Goal: Information Seeking & Learning: Find specific fact

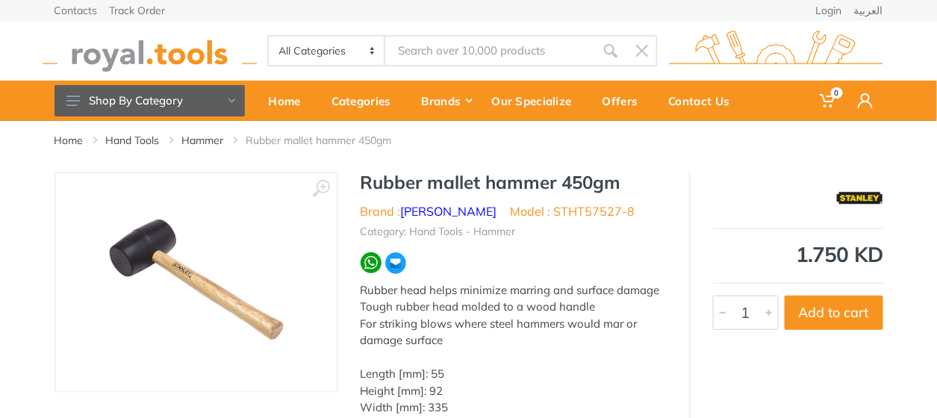
click at [479, 45] on input "Site search" at bounding box center [489, 50] width 209 height 31
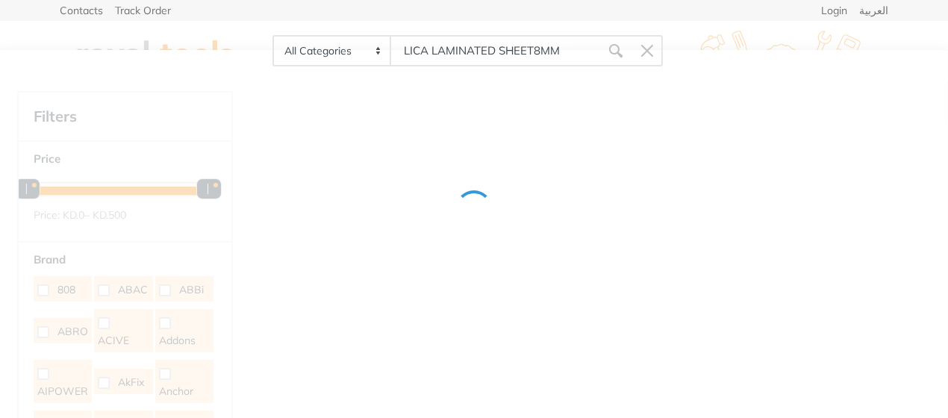
type input "LICA LAMINATED SHEET8MM"
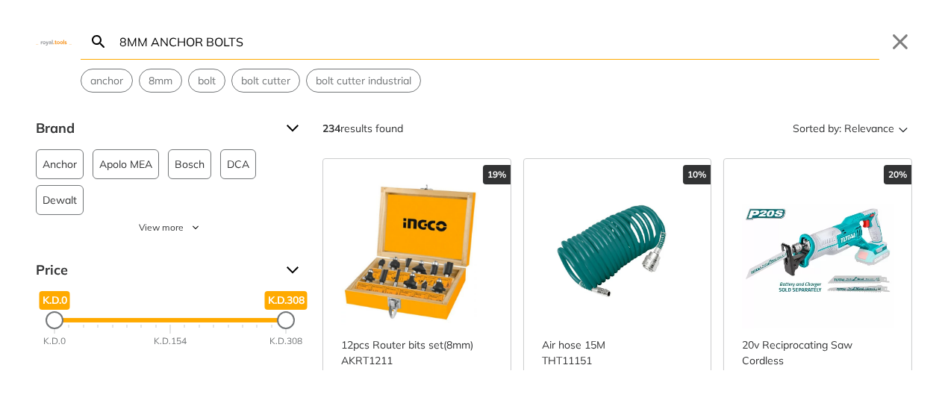
type input "8MM ANCHOR BOLTS"
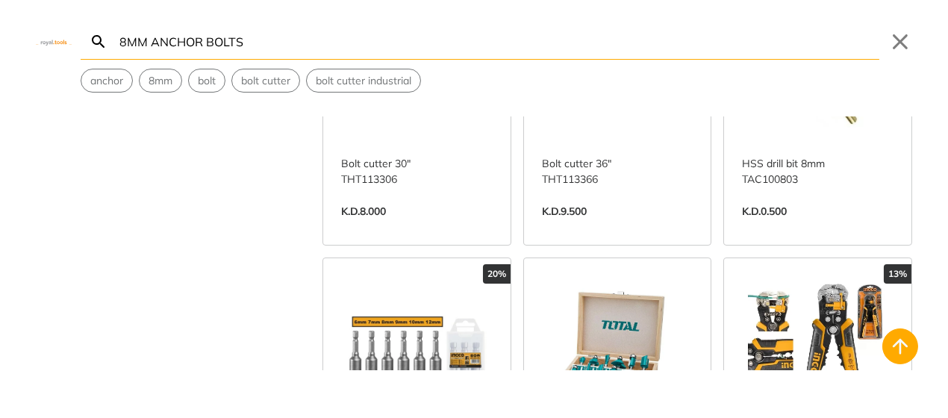
scroll to position [1557, 0]
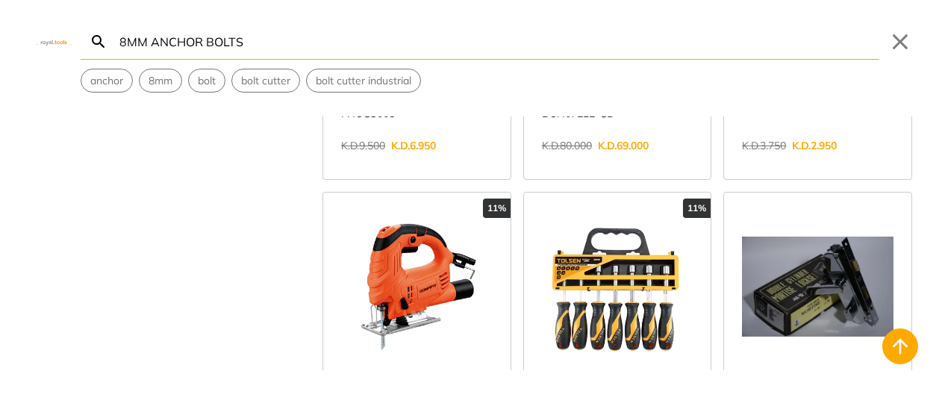
scroll to position [3336, 0]
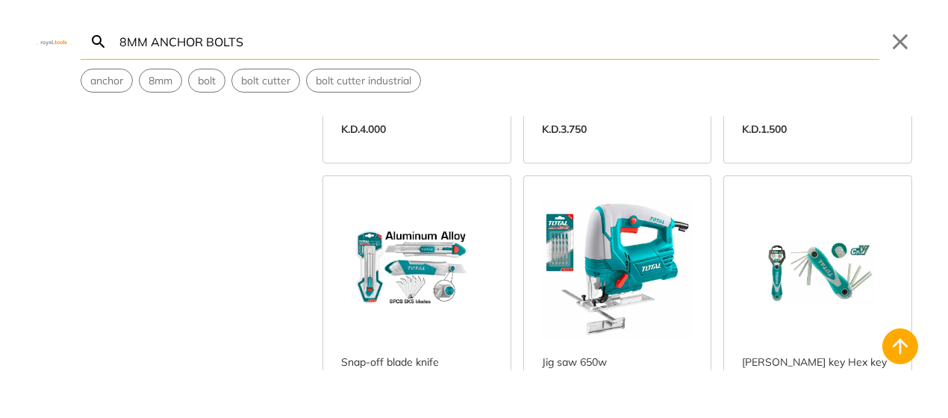
scroll to position [4226, 0]
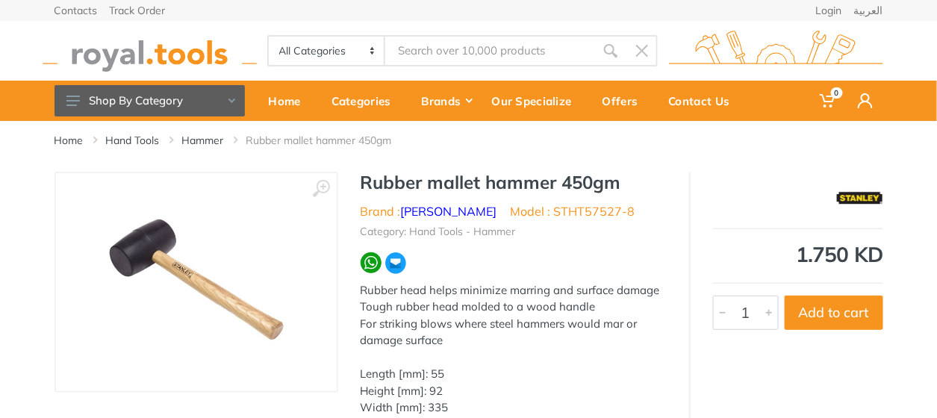
type input "LICA LAMINATED SHEET"
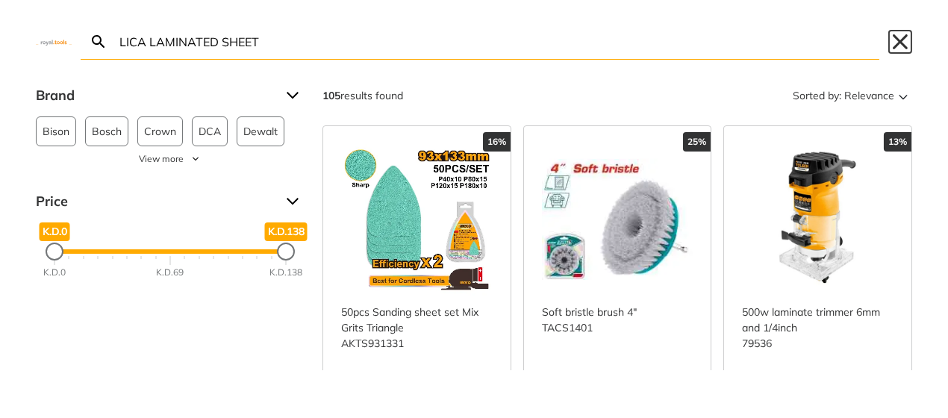
click at [907, 37] on button "Close" at bounding box center [900, 42] width 24 height 24
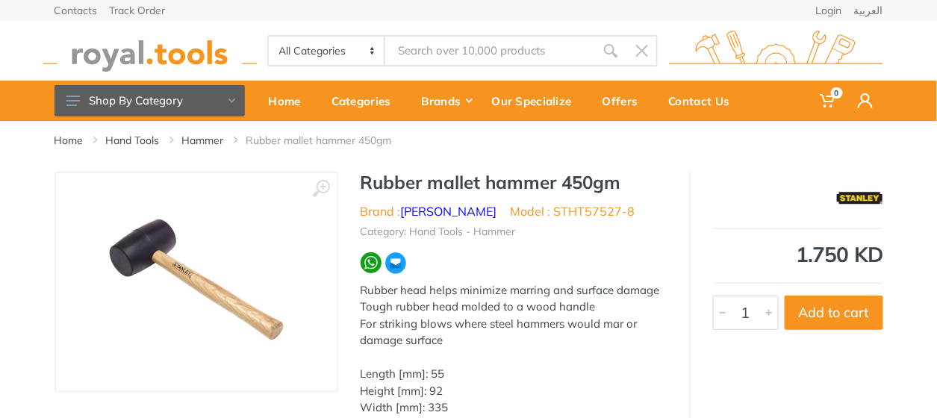
click at [523, 45] on input "Site search" at bounding box center [489, 50] width 209 height 31
type input "SCREW"
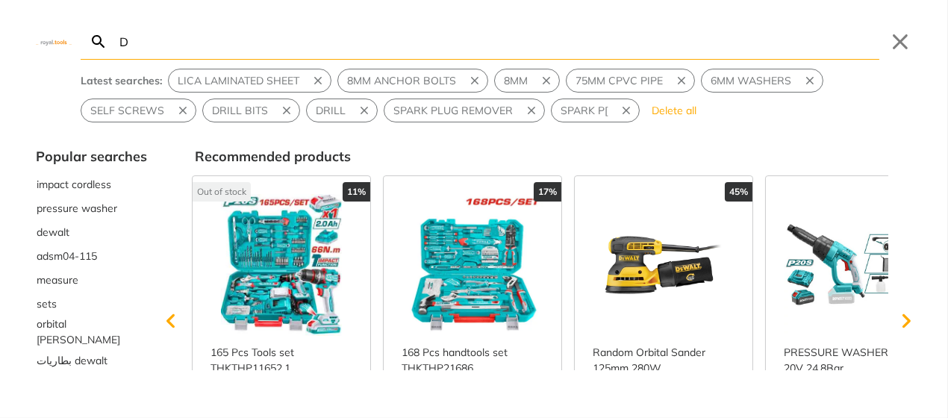
type input "DR"
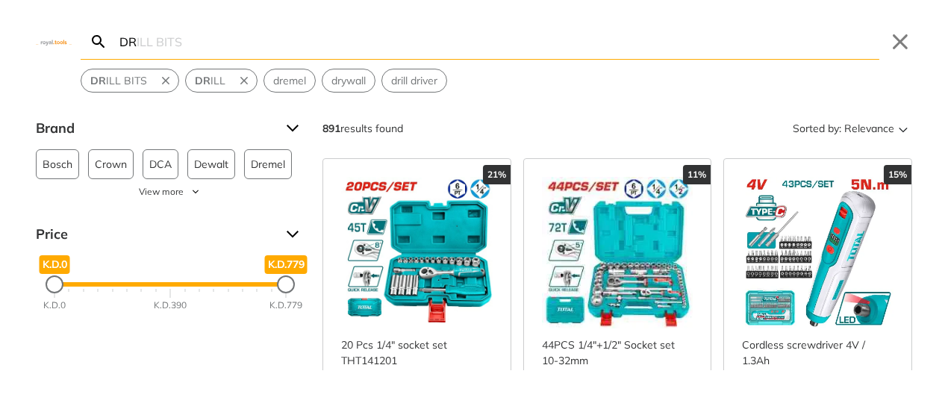
type input "D"
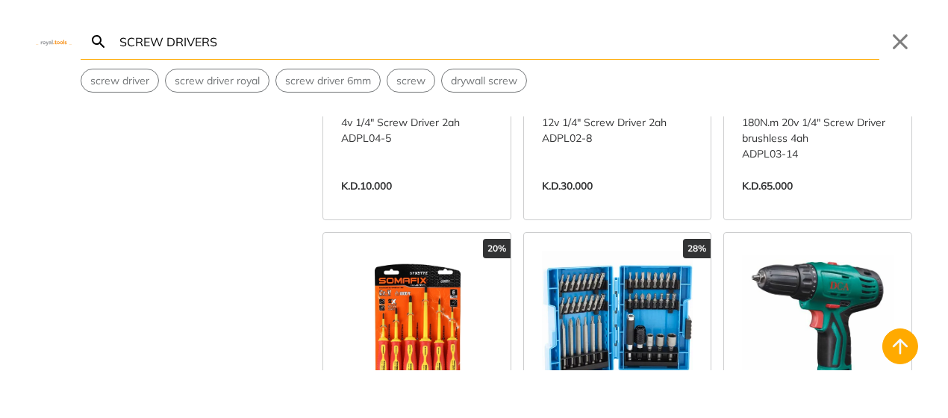
scroll to position [444, 0]
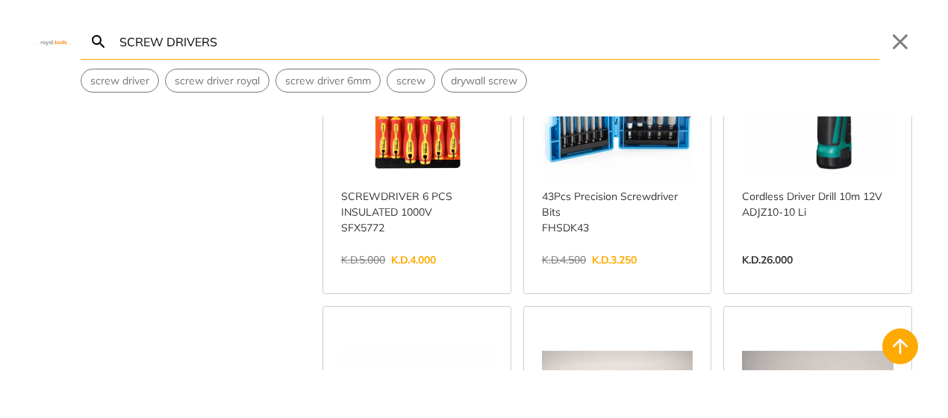
click at [322, 44] on input "SCREW DRIVERS" at bounding box center [497, 41] width 763 height 35
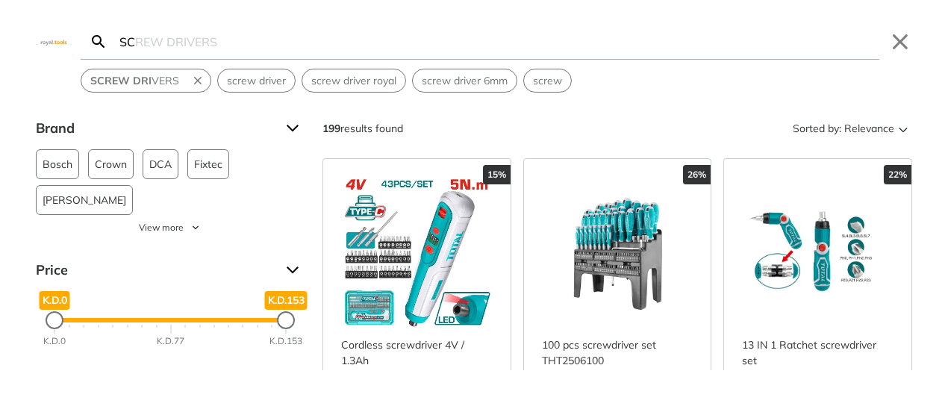
type input "S"
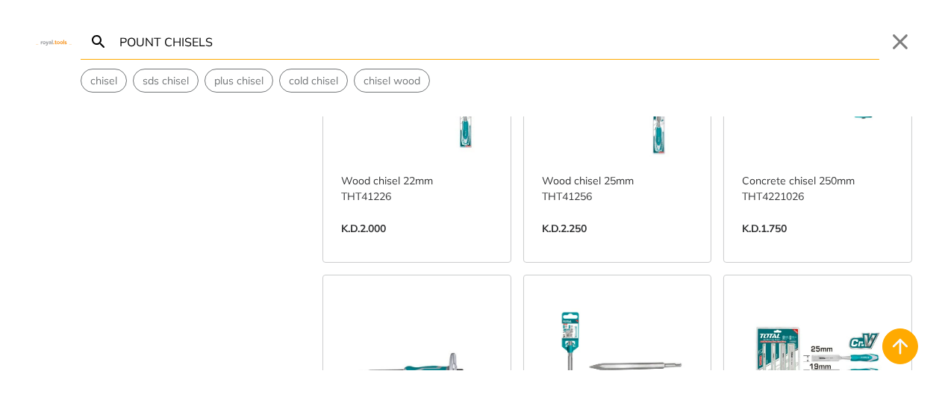
scroll to position [445, 0]
type input "POUNT CHISELS"
click at [893, 43] on button "Close" at bounding box center [900, 42] width 24 height 24
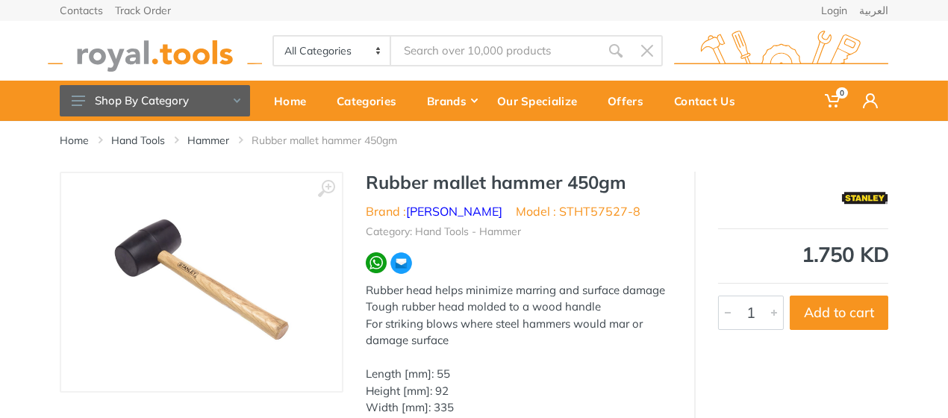
click at [552, 45] on input "Site search" at bounding box center [495, 50] width 209 height 31
type input "CLAW"
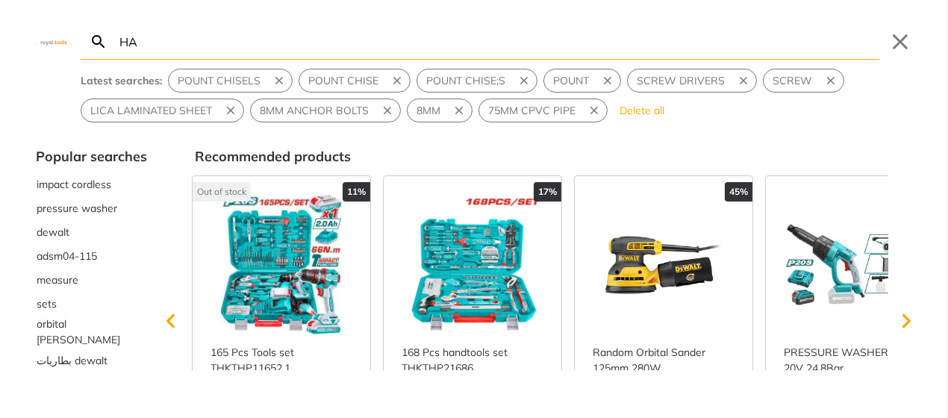
type input "HA"
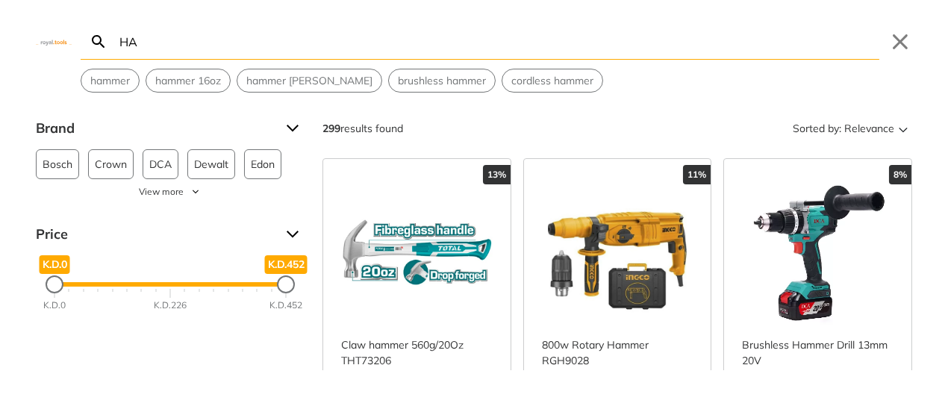
type input "H"
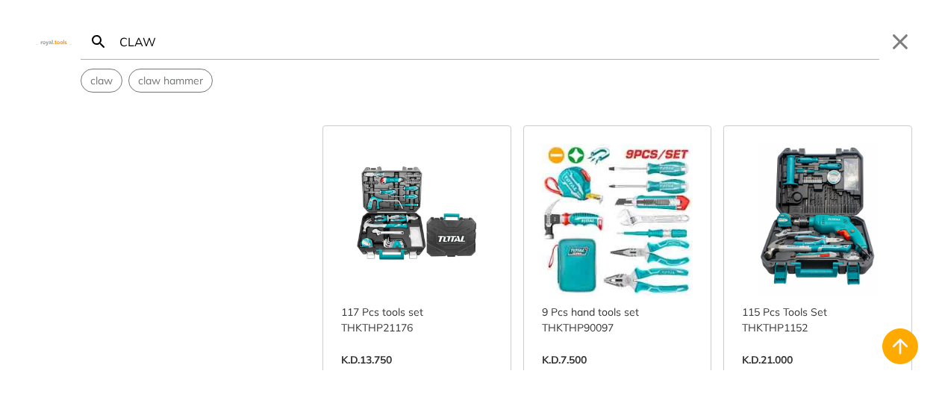
scroll to position [1112, 0]
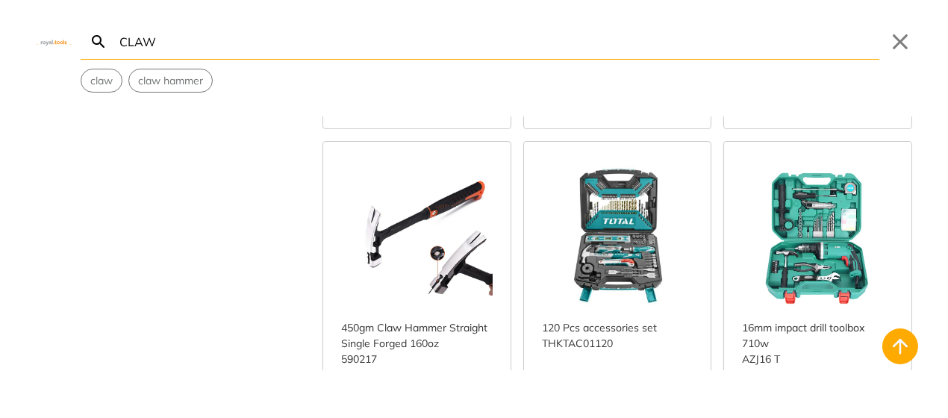
scroll to position [1779, 0]
type input "C"
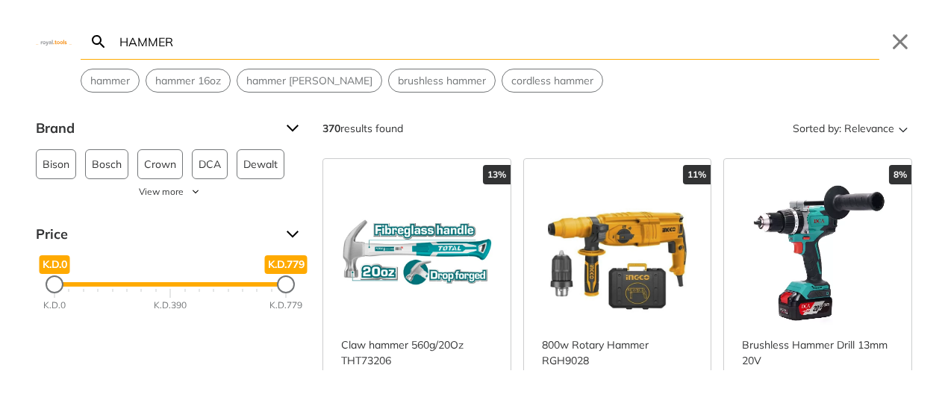
type input "HAMMER"
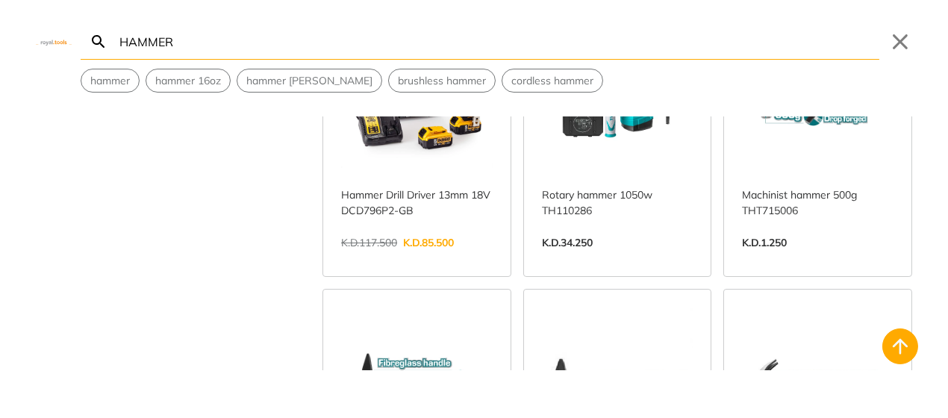
scroll to position [1557, 0]
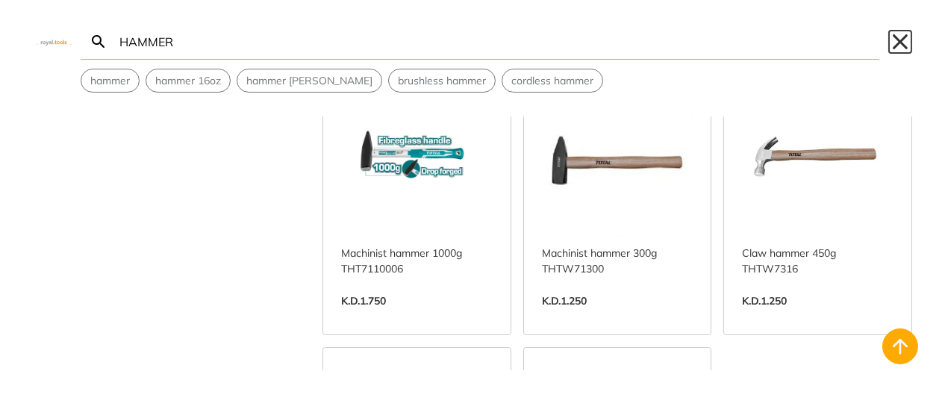
click at [896, 49] on button "Close" at bounding box center [900, 42] width 24 height 24
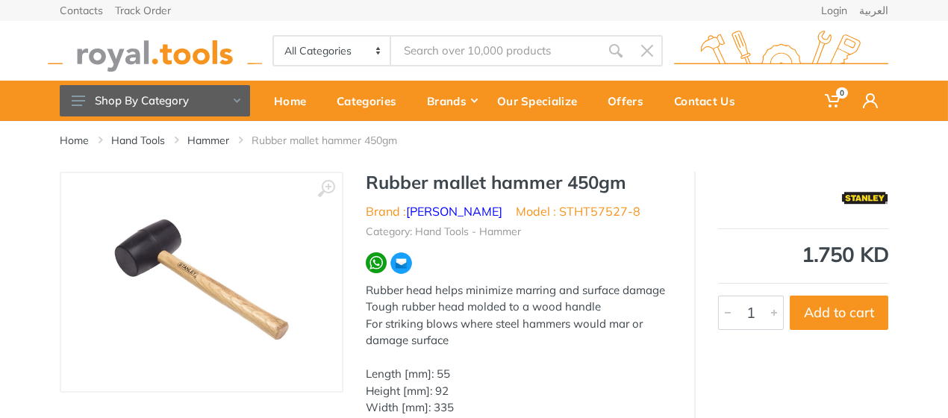
click at [515, 43] on input "Site search" at bounding box center [495, 50] width 209 height 31
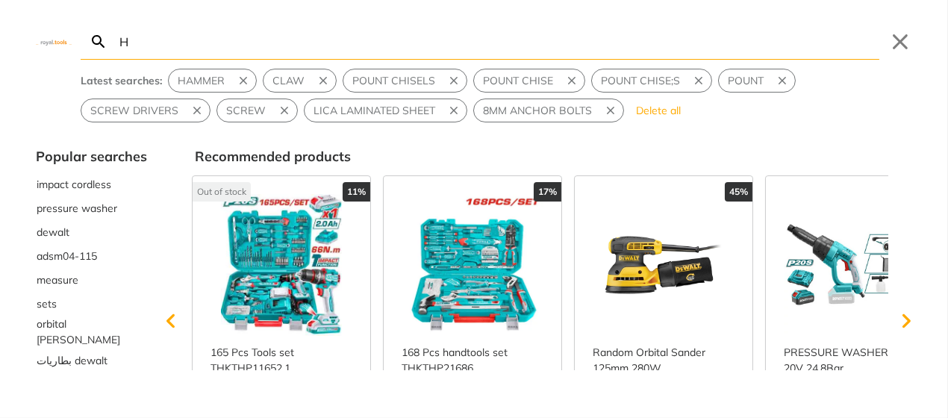
type input "HA"
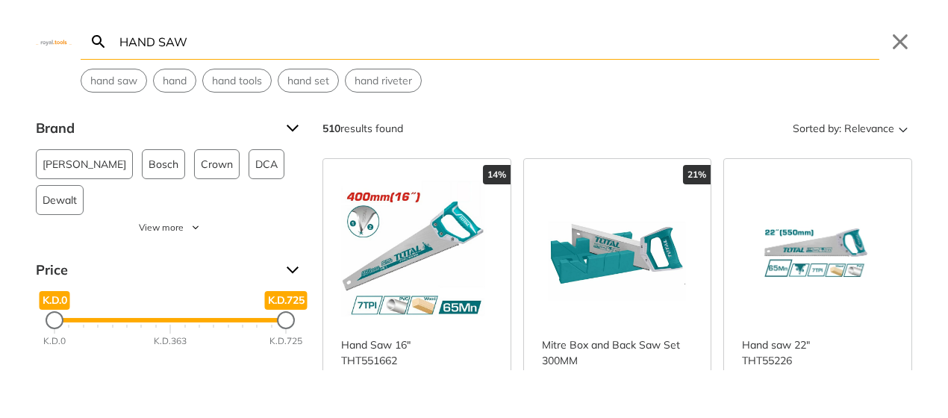
scroll to position [222, 0]
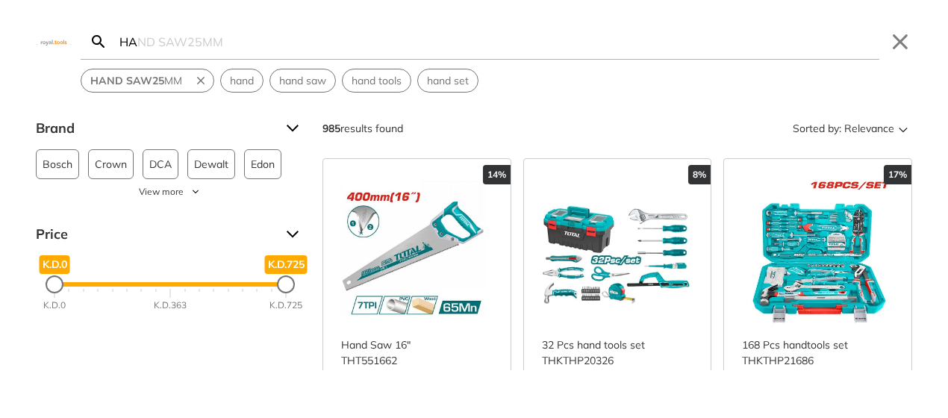
type input "H"
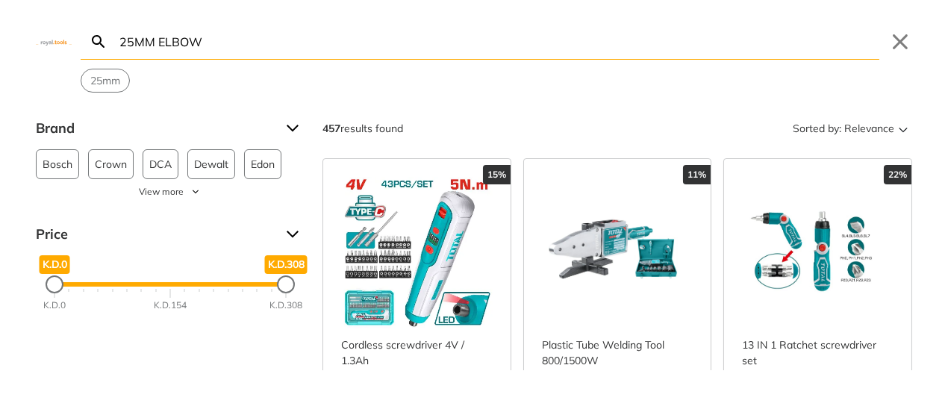
type input "25MM ELBOW"
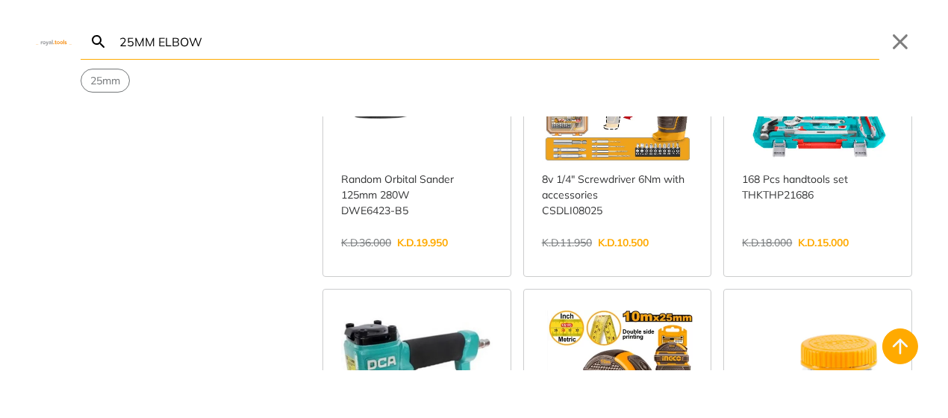
scroll to position [1557, 0]
